Goal: Find specific page/section: Find specific page/section

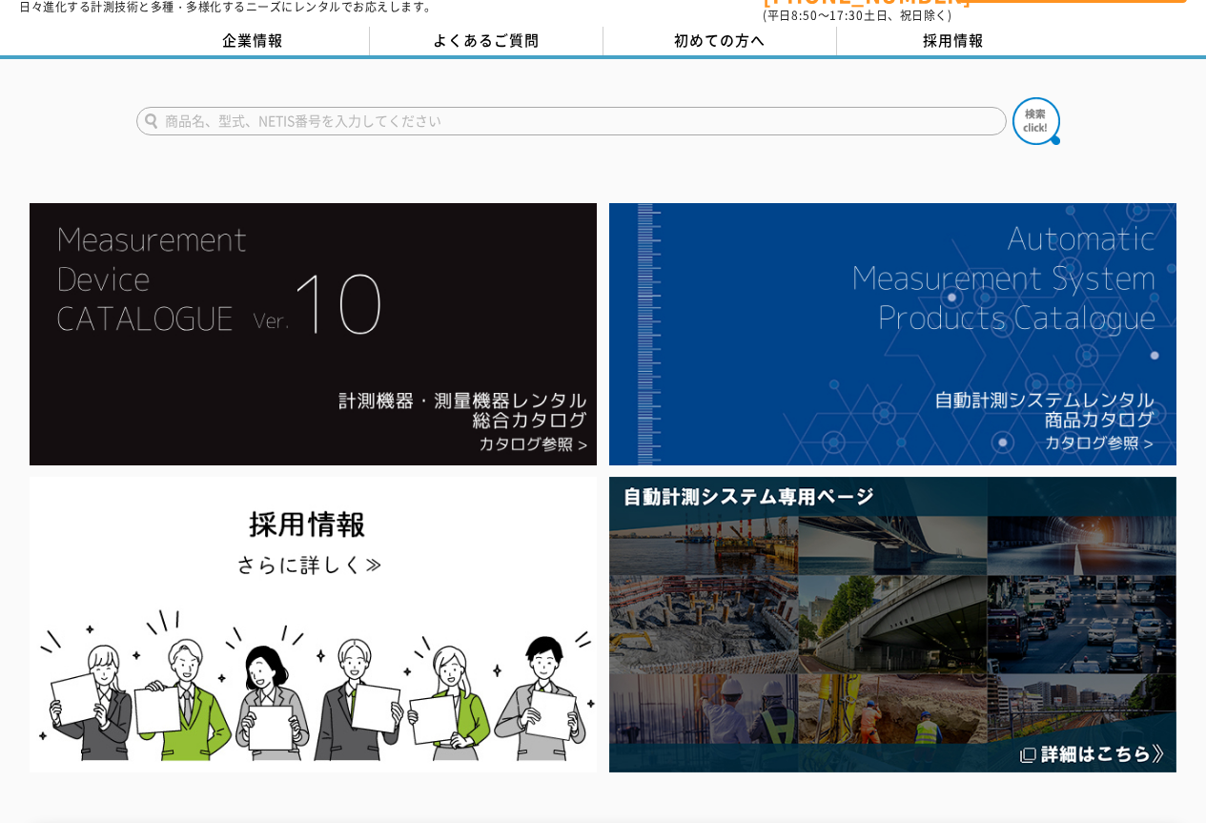
click at [240, 113] on input "text" at bounding box center [571, 121] width 870 height 29
type input "DR-20"
click at [1013, 97] on button at bounding box center [1037, 121] width 48 height 48
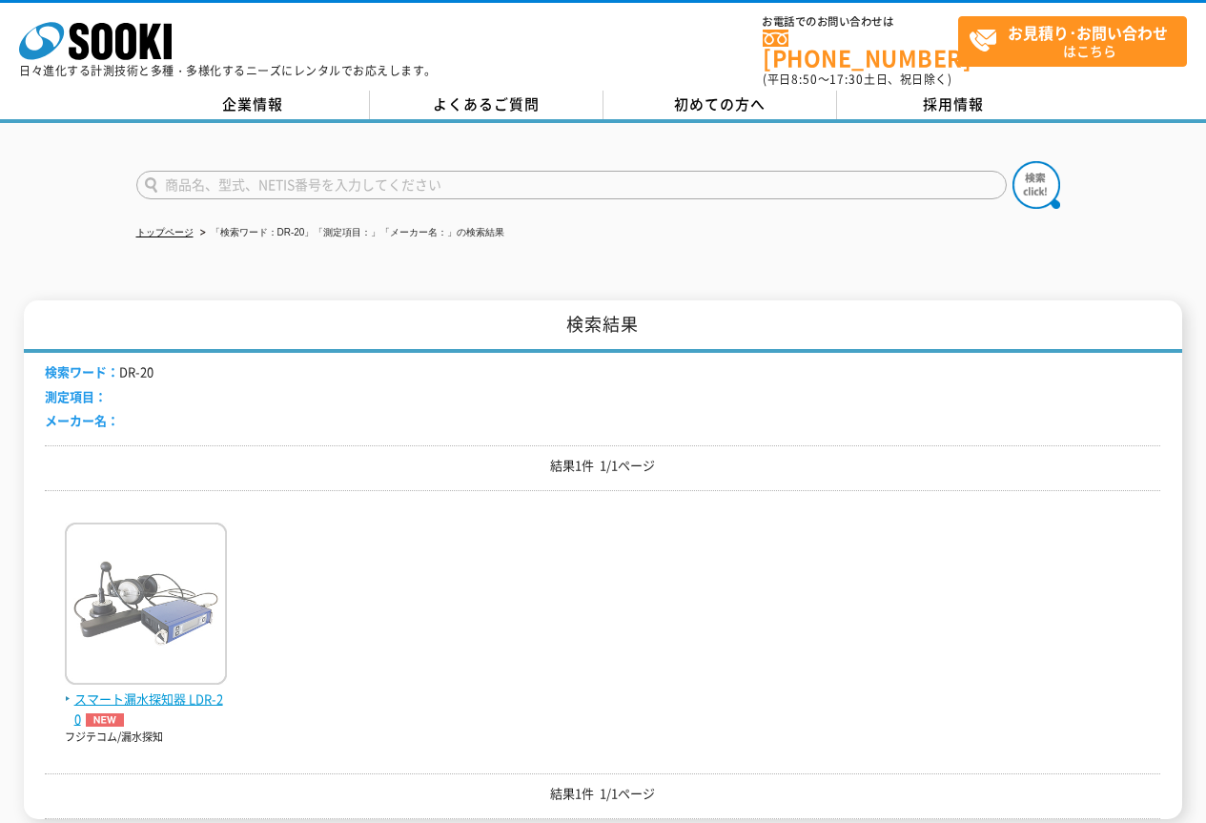
click at [144, 689] on span "スマート漏水探知器 LDR-20" at bounding box center [146, 709] width 162 height 40
click at [227, 171] on input "text" at bounding box center [571, 185] width 870 height 29
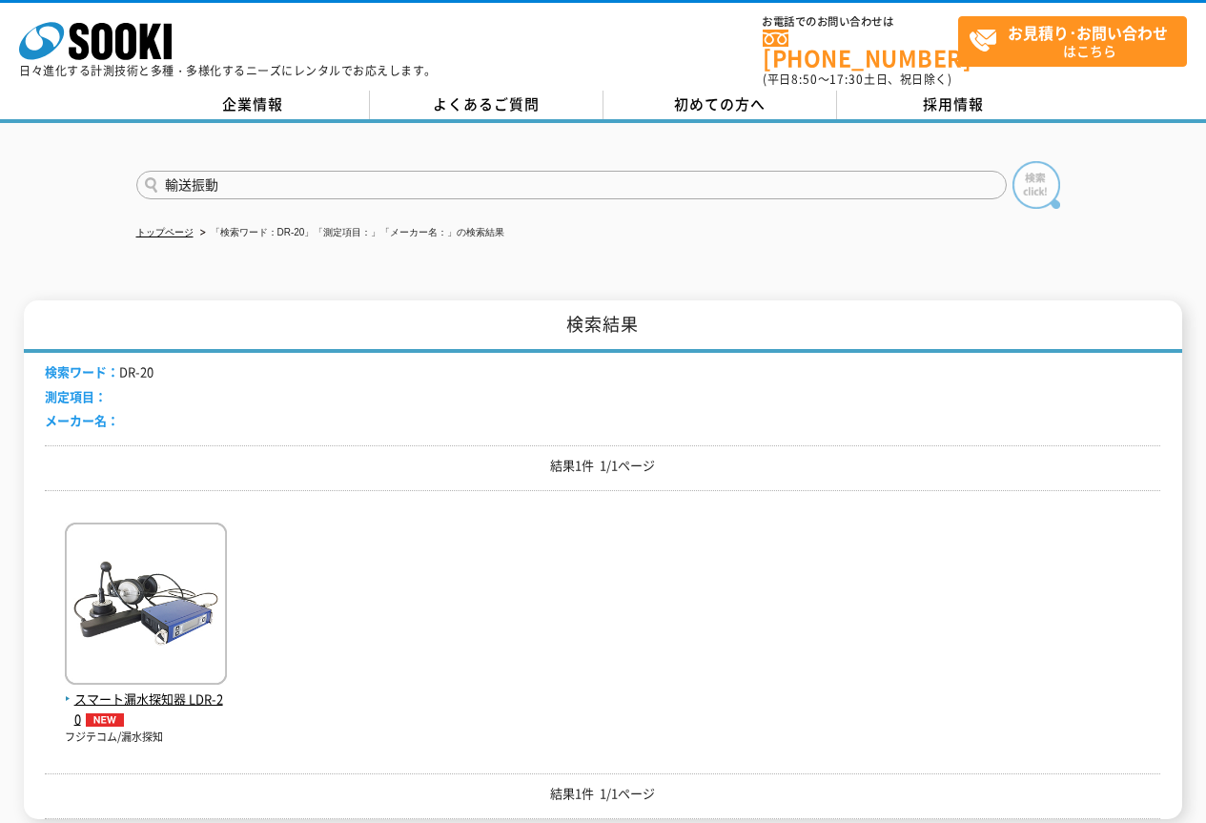
type input "輸送振動"
click at [1036, 173] on img at bounding box center [1037, 185] width 48 height 48
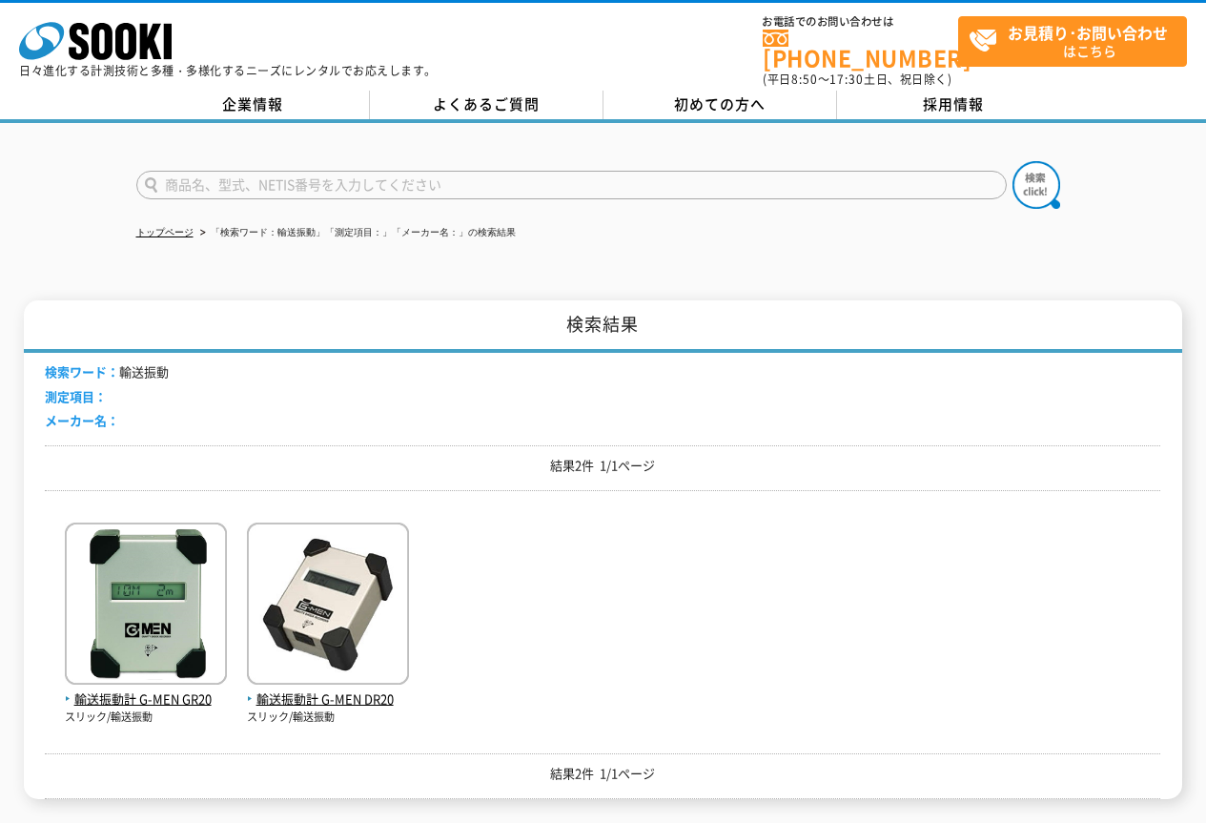
scroll to position [95, 0]
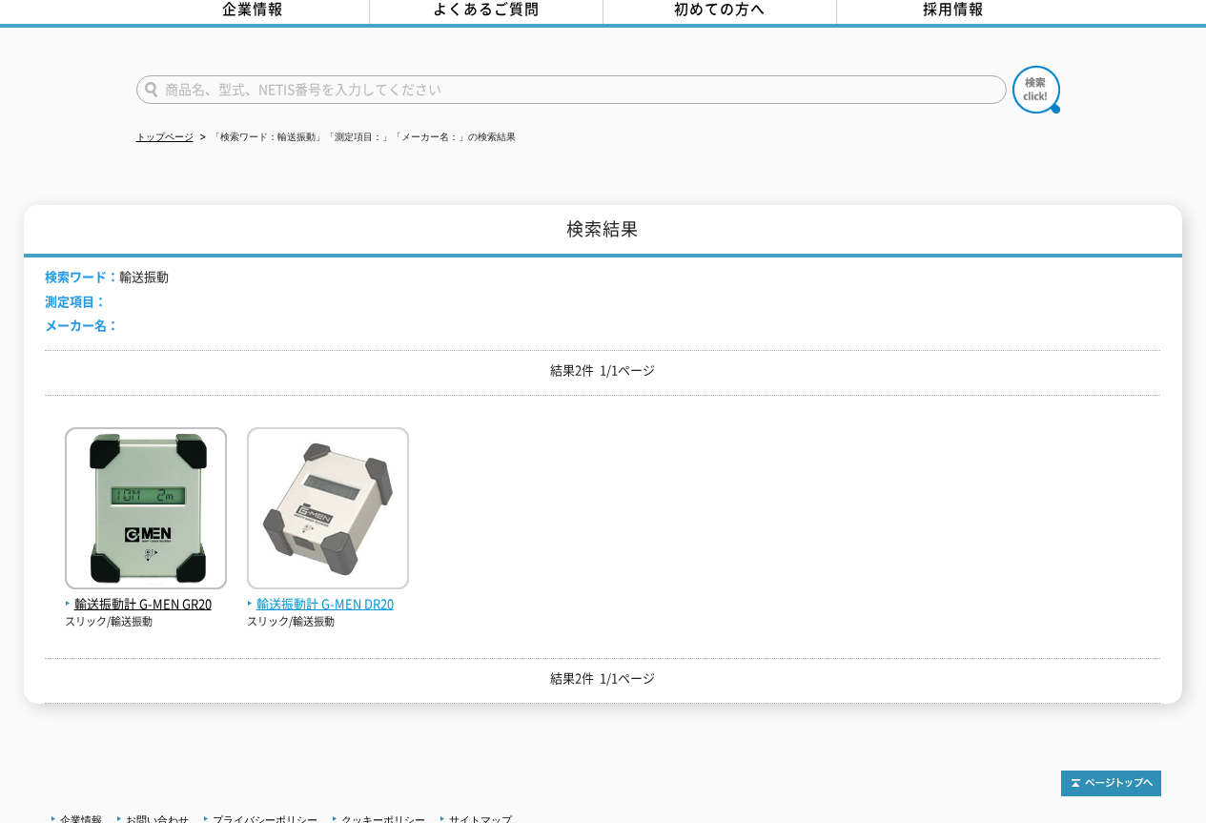
click at [324, 595] on span "輸送振動計 G-MEN DR20" at bounding box center [328, 604] width 162 height 20
